Goal: Check status

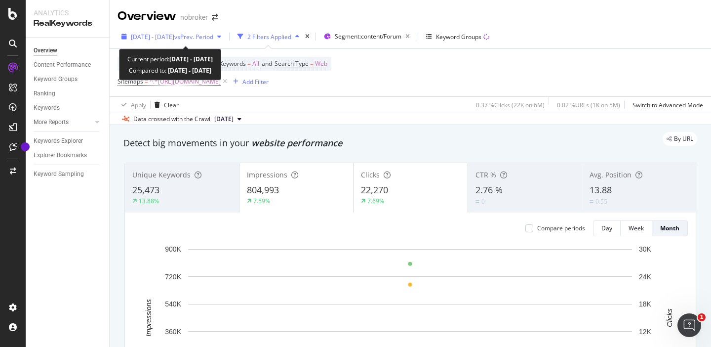
click at [174, 36] on span "2024 Nov. 1st - Nov. 28th" at bounding box center [152, 37] width 43 height 8
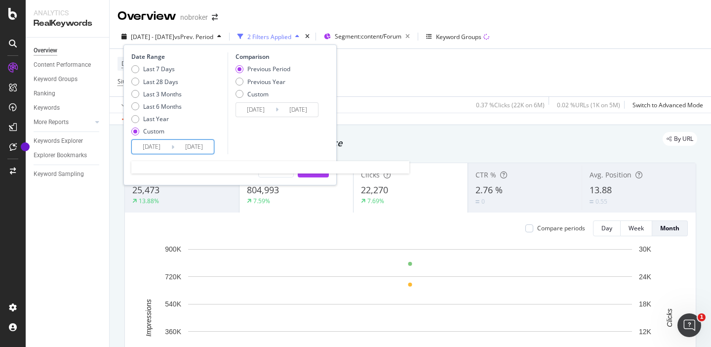
click at [152, 153] on input "2024/11/01" at bounding box center [152, 147] width 40 height 14
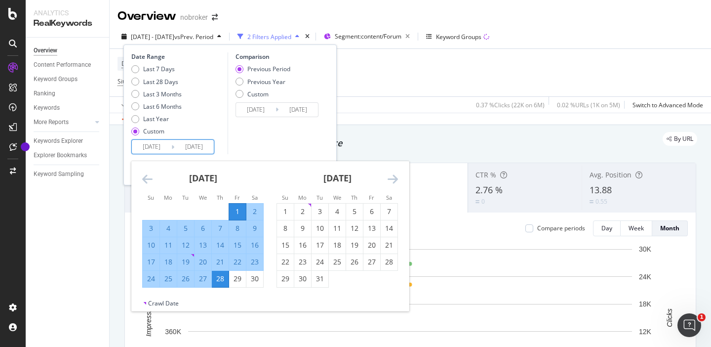
click at [393, 179] on icon "Move forward to switch to the next month." at bounding box center [393, 179] width 10 height 12
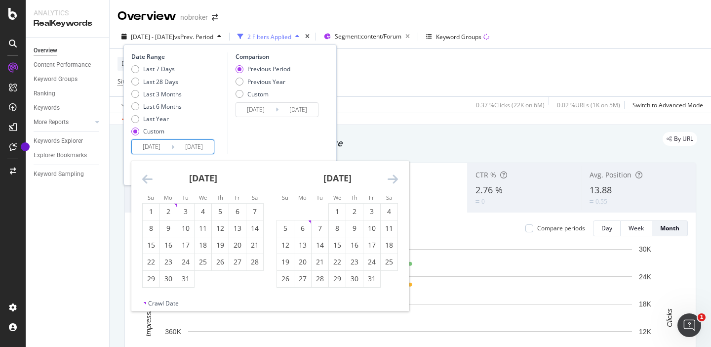
click at [393, 179] on icon "Move forward to switch to the next month." at bounding box center [393, 179] width 10 height 12
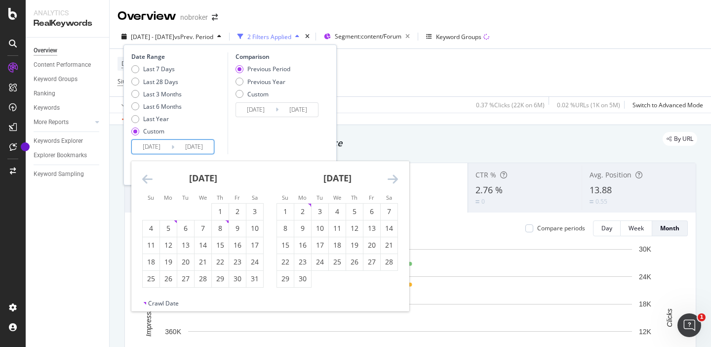
click at [393, 179] on icon "Move forward to switch to the next month." at bounding box center [393, 179] width 10 height 12
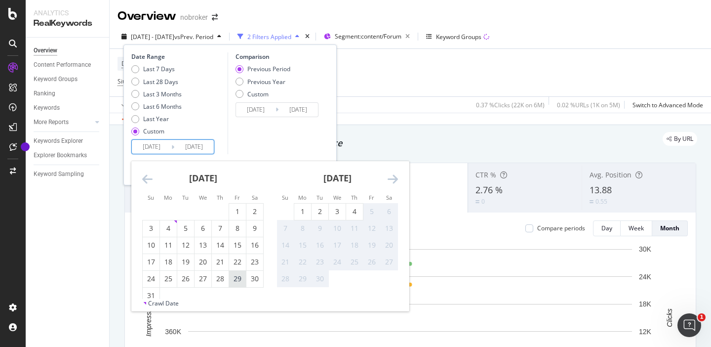
click at [235, 281] on div "29" at bounding box center [237, 279] width 17 height 10
type input "2025/08/29"
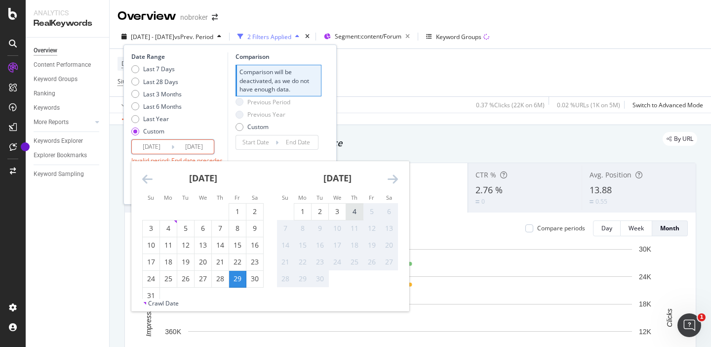
click at [354, 211] on div "4" at bounding box center [354, 211] width 17 height 10
type input "2025/09/04"
type input "2025/08/22"
type input "2025/08/28"
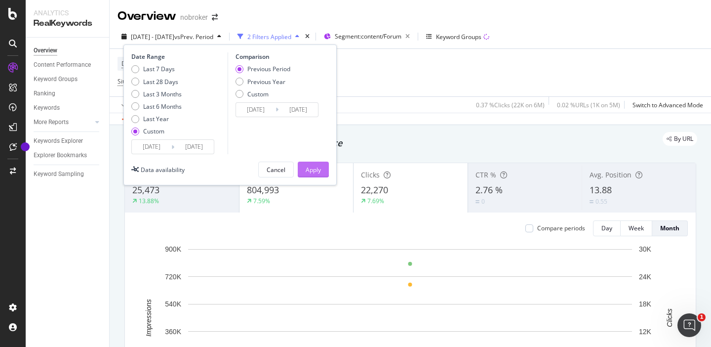
click at [318, 168] on div "Apply" at bounding box center [313, 169] width 15 height 8
